Goal: Transaction & Acquisition: Purchase product/service

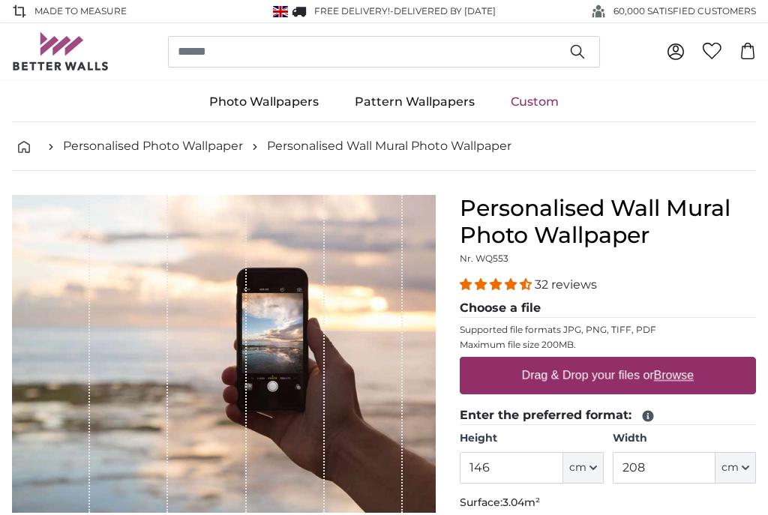
type input "**********"
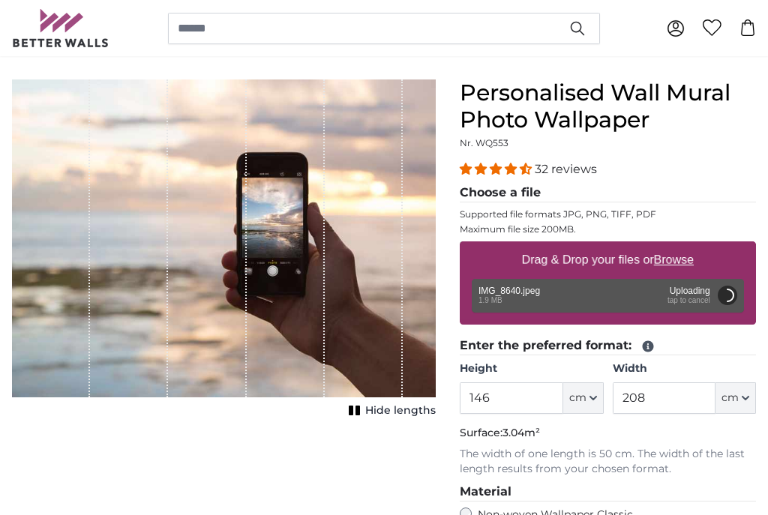
scroll to position [117, 0]
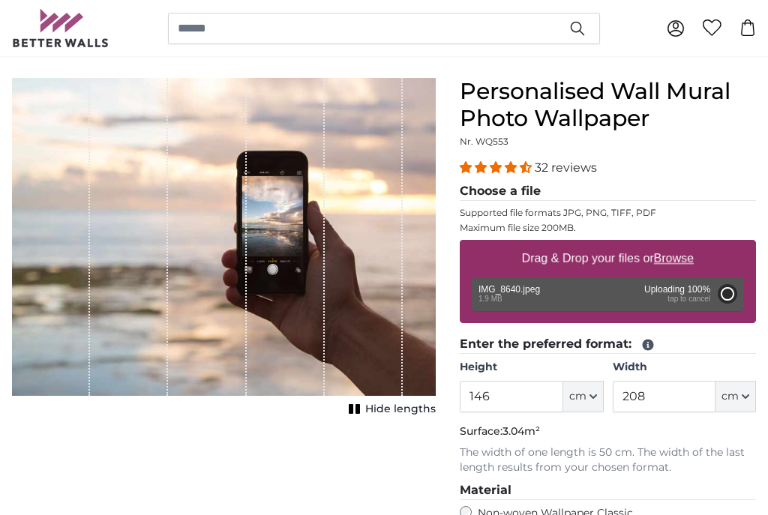
type input "104.8"
type input "87"
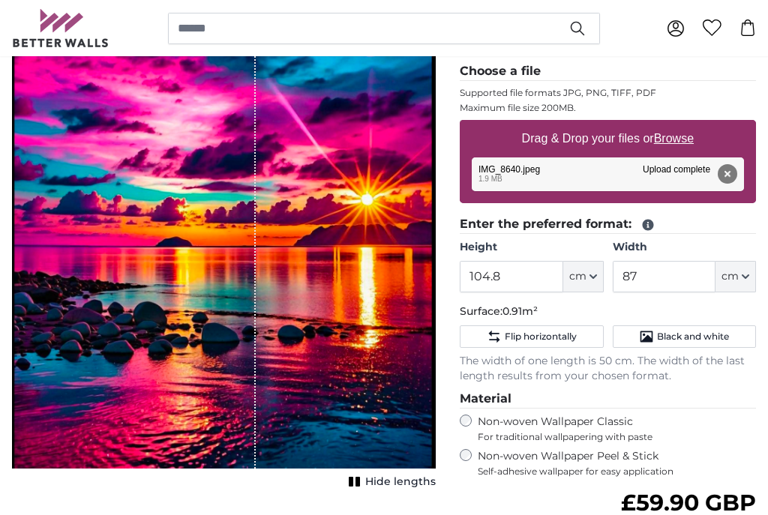
scroll to position [236, 0]
click at [590, 262] on button "cm" at bounding box center [583, 277] width 40 height 31
click at [592, 309] on link "Centimeter (cm)" at bounding box center [583, 316] width 132 height 27
click at [523, 272] on input "104.8" at bounding box center [511, 276] width 103 height 31
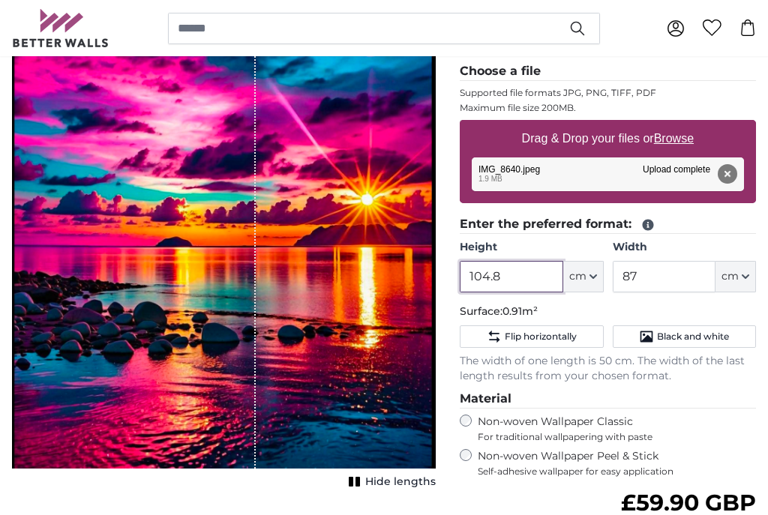
scroll to position [236, 0]
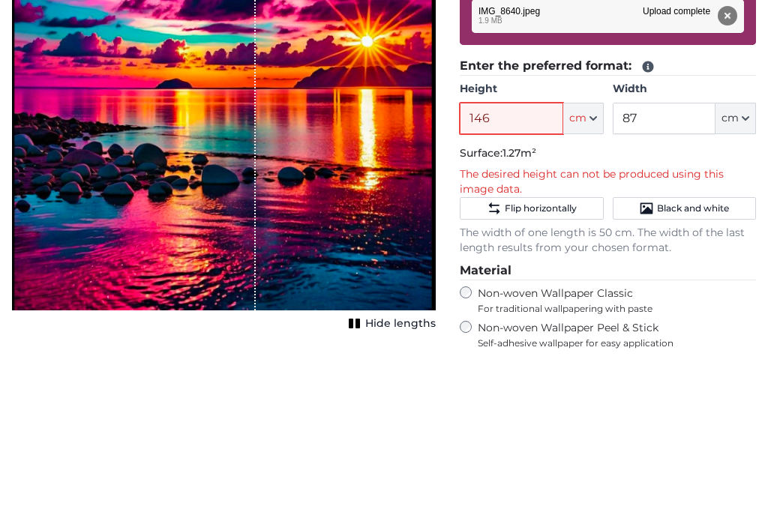
type input "146"
click at [659, 262] on input "87" at bounding box center [664, 277] width 103 height 31
type input "8"
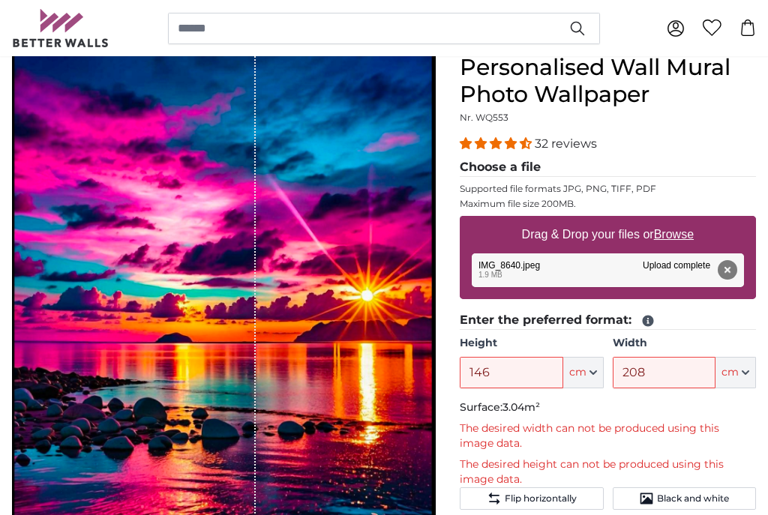
scroll to position [136, 0]
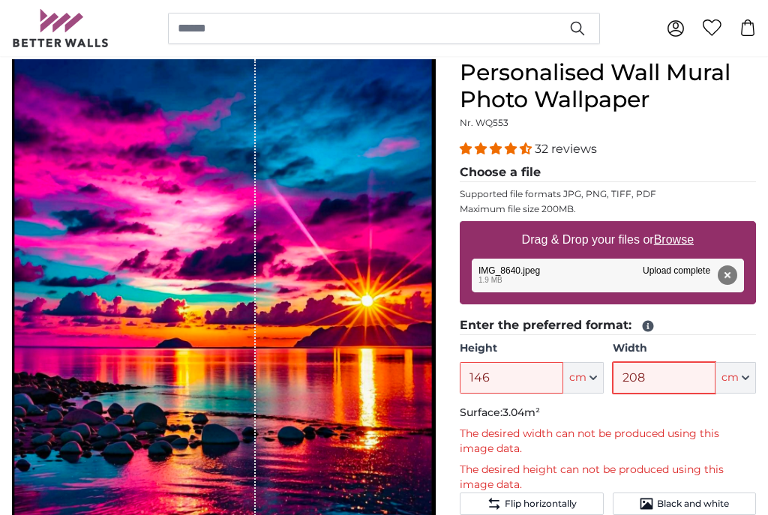
type input "208"
click at [737, 134] on div "Personalised Wall Mural Photo Wallpaper Nr. WQ553 32 reviews Choose a file Supp…" at bounding box center [608, 462] width 296 height 807
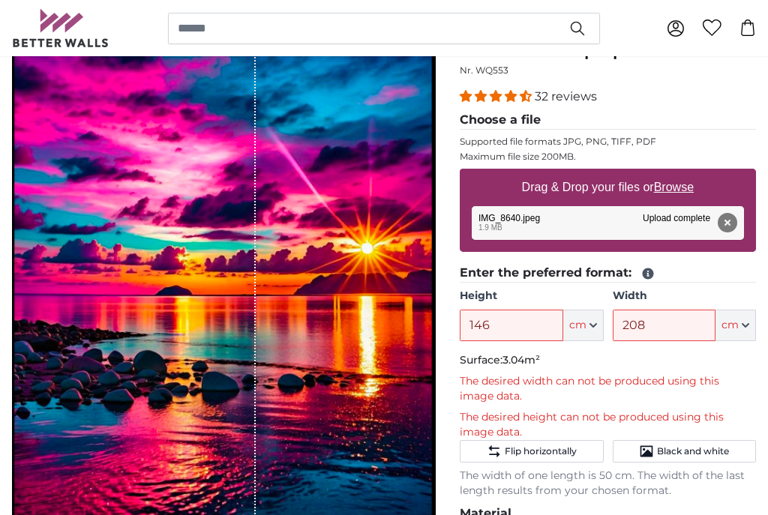
scroll to position [198, 0]
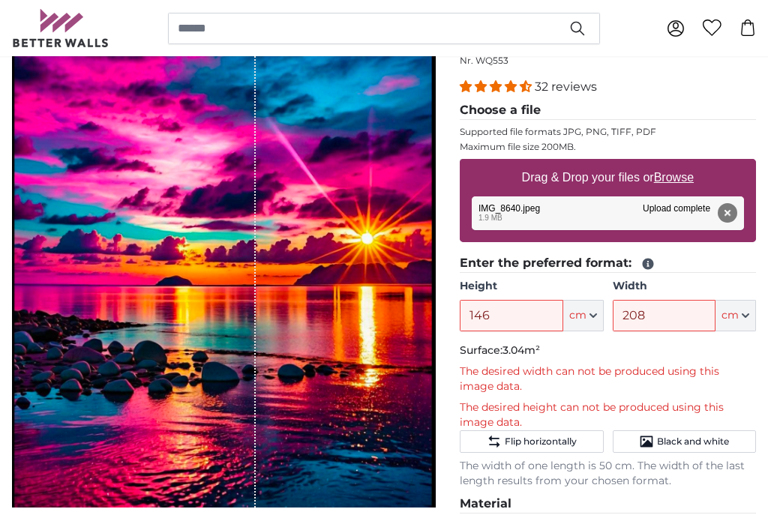
click at [393, 505] on div "1 of 1" at bounding box center [224, 252] width 424 height 511
click at [403, 507] on div "1 of 1" at bounding box center [224, 252] width 424 height 511
click at [412, 506] on div "1 of 1" at bounding box center [224, 252] width 424 height 511
click at [747, 104] on legend "Choose a file" at bounding box center [608, 110] width 296 height 19
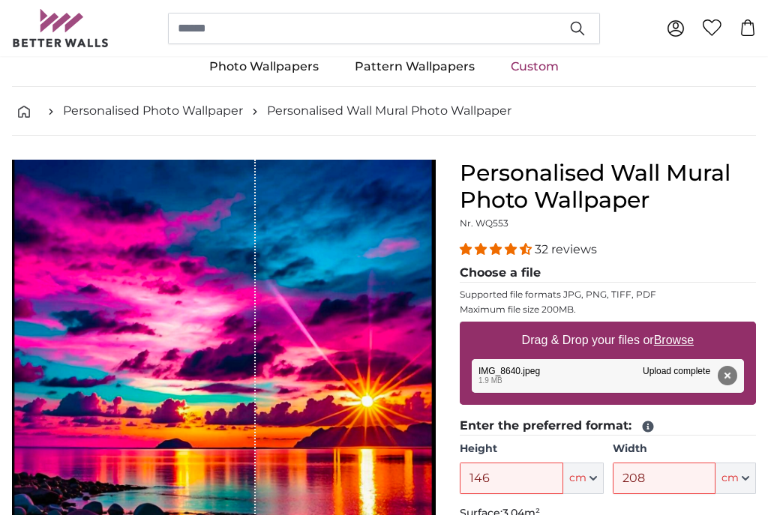
scroll to position [0, 0]
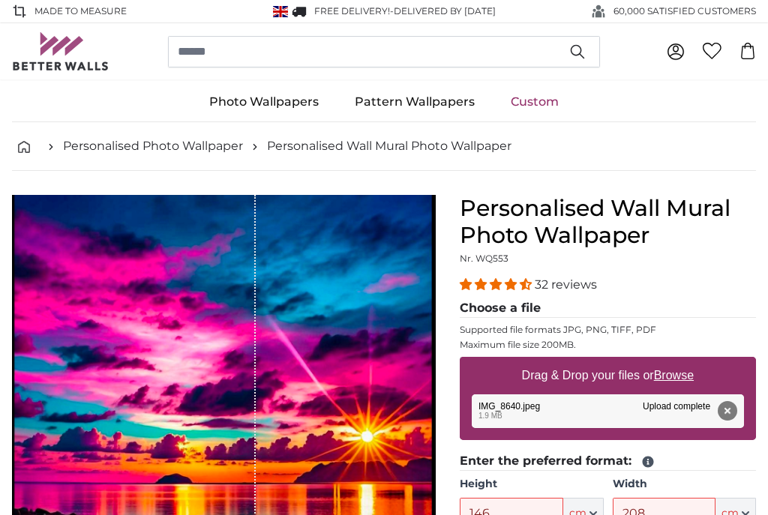
click at [418, 94] on link "Pattern Wallpapers" at bounding box center [415, 101] width 156 height 39
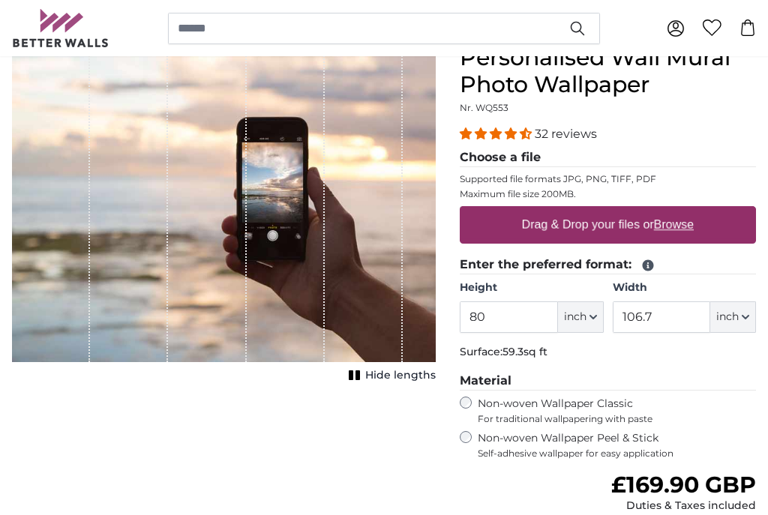
click at [526, 307] on input "80" at bounding box center [508, 316] width 97 height 31
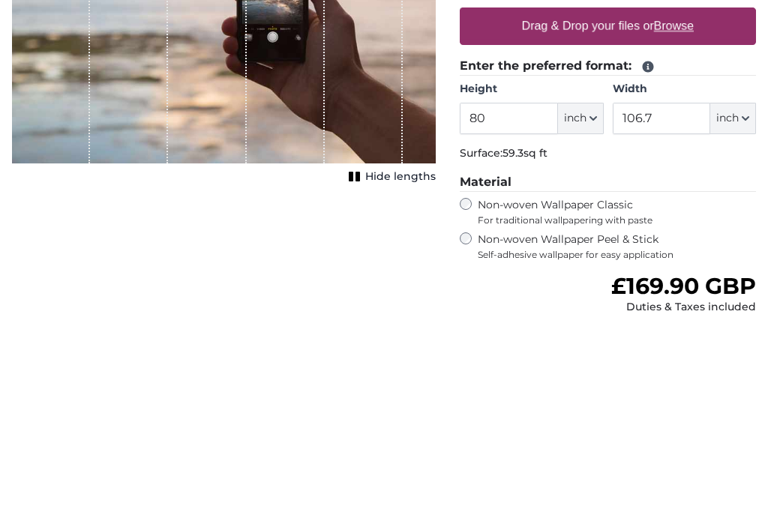
click at [575, 310] on span "inch" at bounding box center [575, 317] width 22 height 15
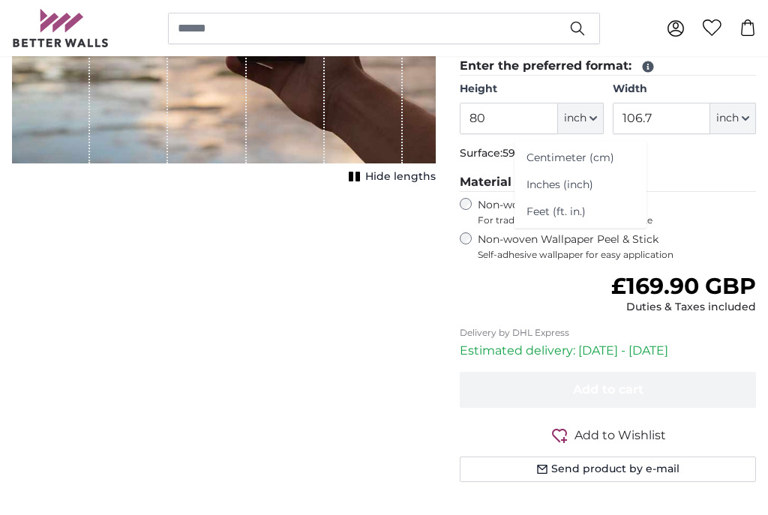
click at [589, 151] on link "Centimeter (cm)" at bounding box center [580, 158] width 132 height 27
type input "203.2"
type input "271.1"
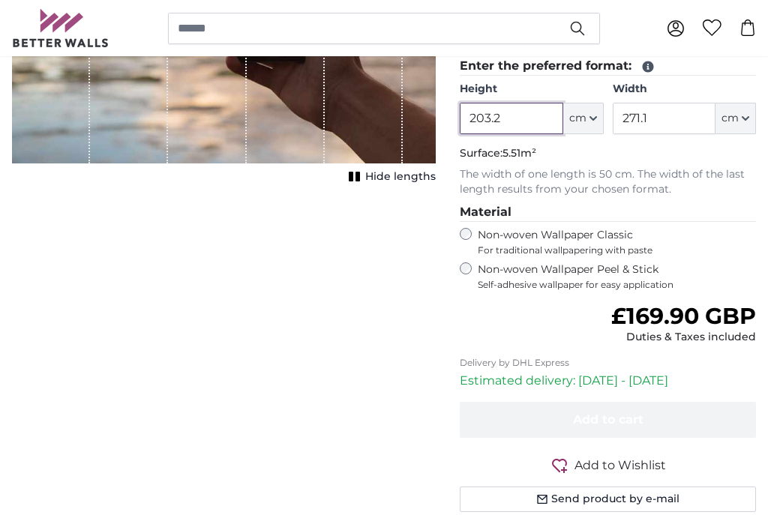
click at [524, 109] on input "203.2" at bounding box center [511, 118] width 103 height 31
type input "2"
type input "146"
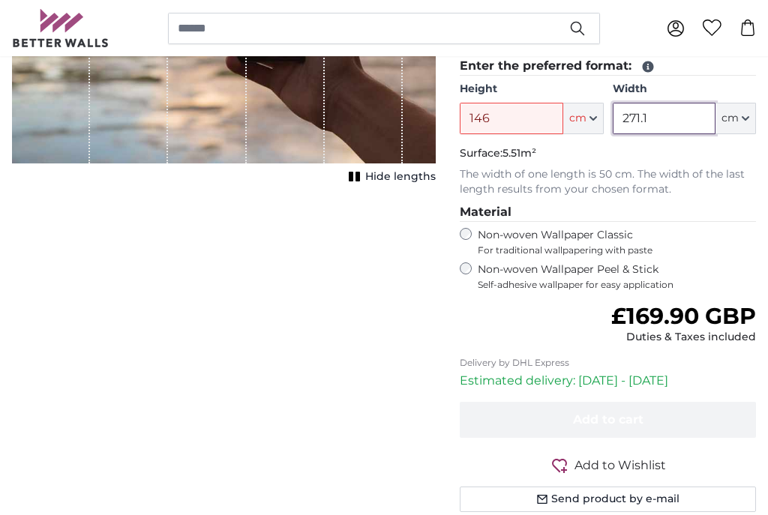
click at [667, 114] on input "271.1" at bounding box center [664, 118] width 103 height 31
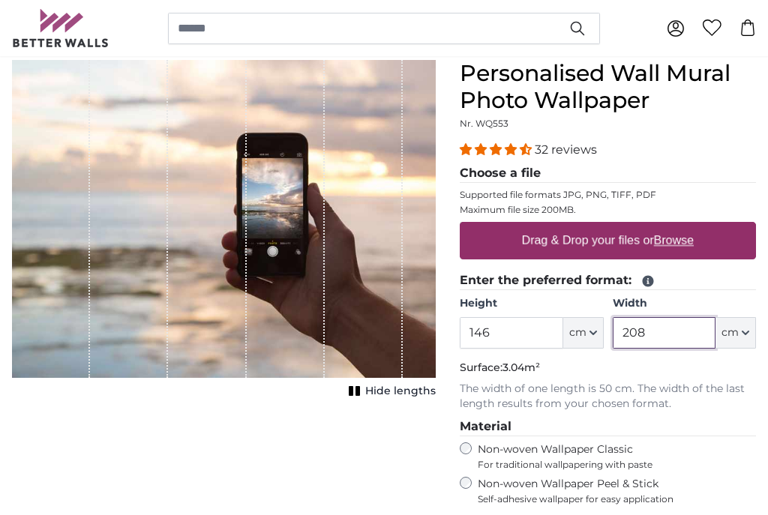
scroll to position [135, 0]
type input "208"
click at [655, 232] on label "Drag & Drop your files or Browse" at bounding box center [608, 241] width 184 height 30
click at [655, 226] on input "Drag & Drop your files or Browse" at bounding box center [608, 224] width 296 height 4
type input "**********"
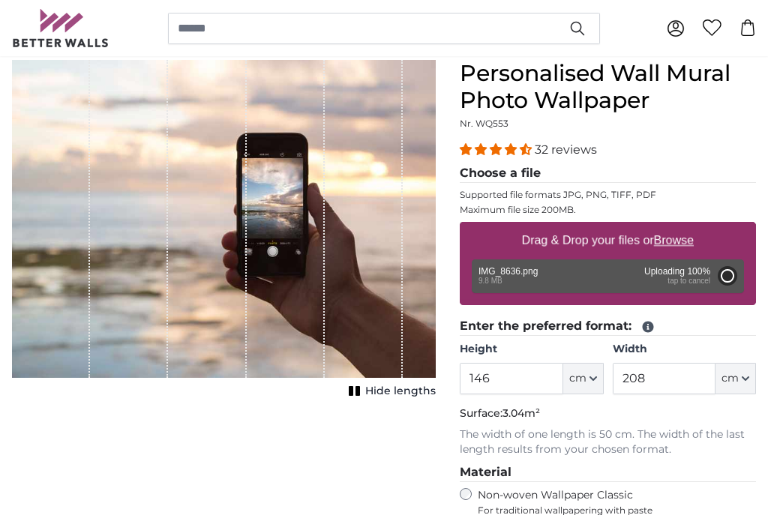
type input "112"
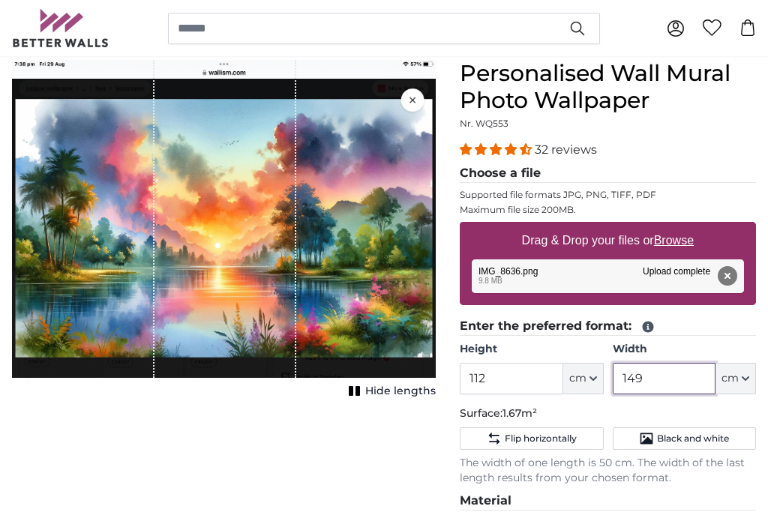
click at [673, 375] on input "149" at bounding box center [664, 378] width 103 height 31
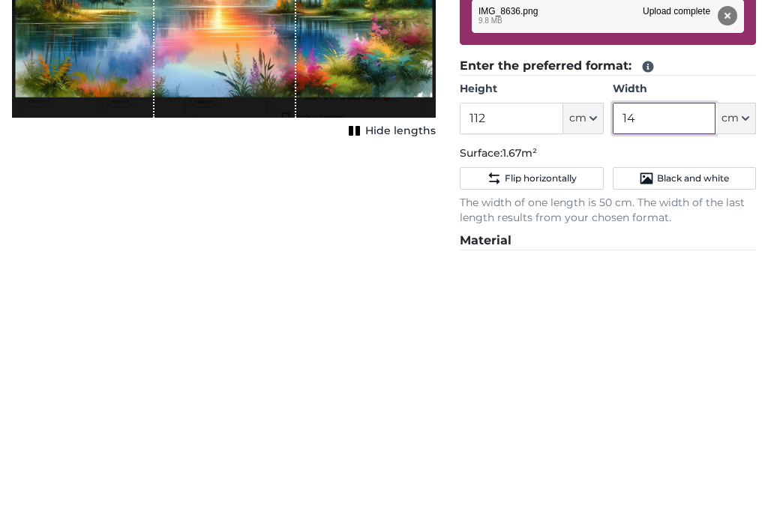
type input "1"
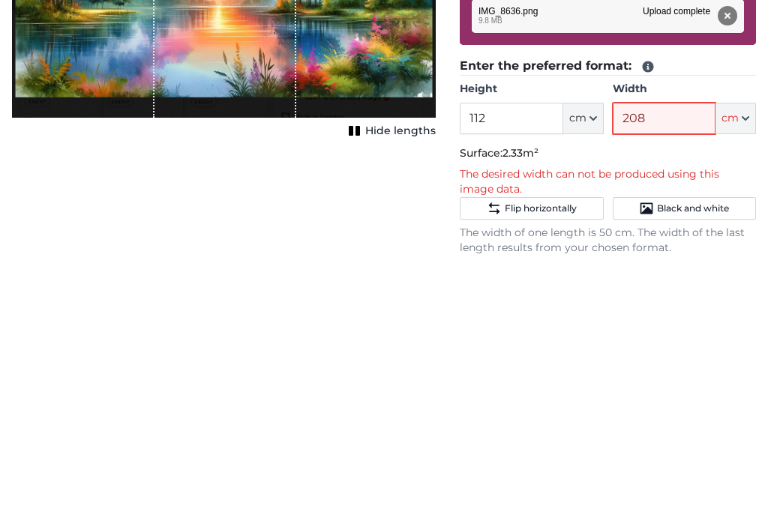
type input "208"
click at [514, 364] on input "112" at bounding box center [511, 379] width 103 height 31
